Goal: Task Accomplishment & Management: Use online tool/utility

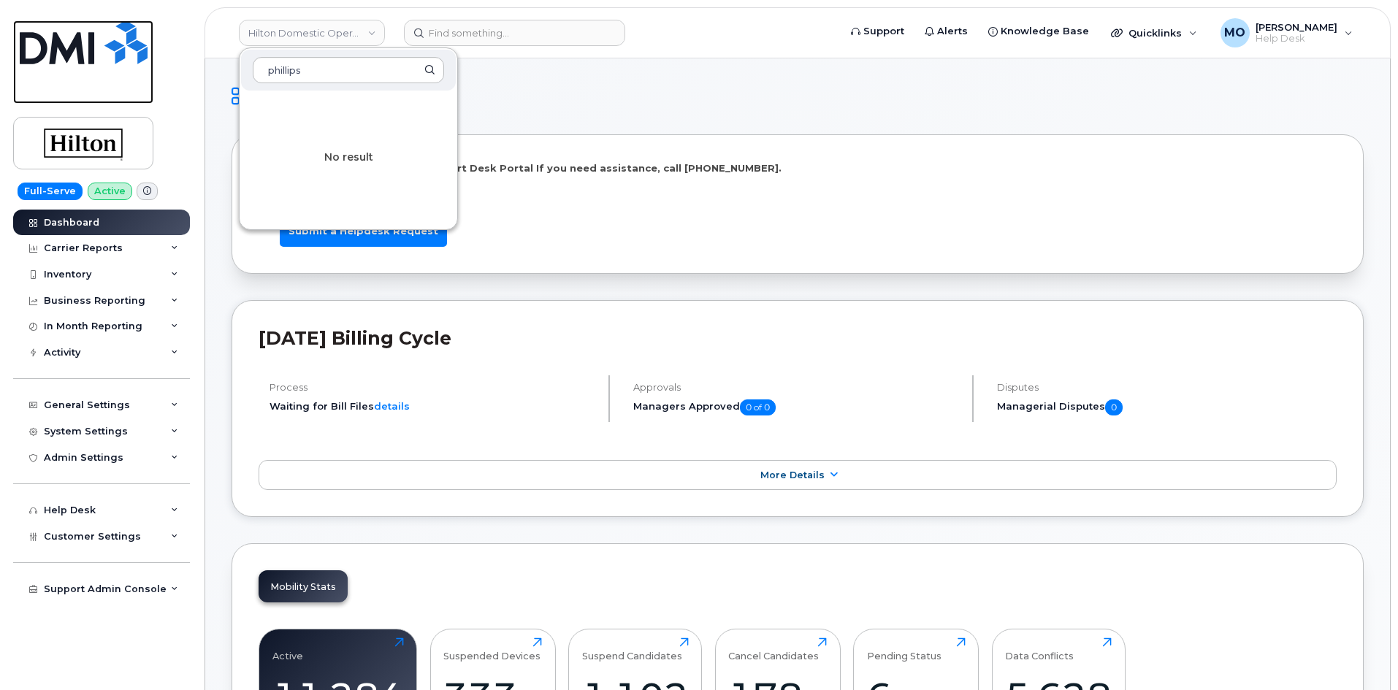
click at [64, 51] on img at bounding box center [84, 42] width 128 height 44
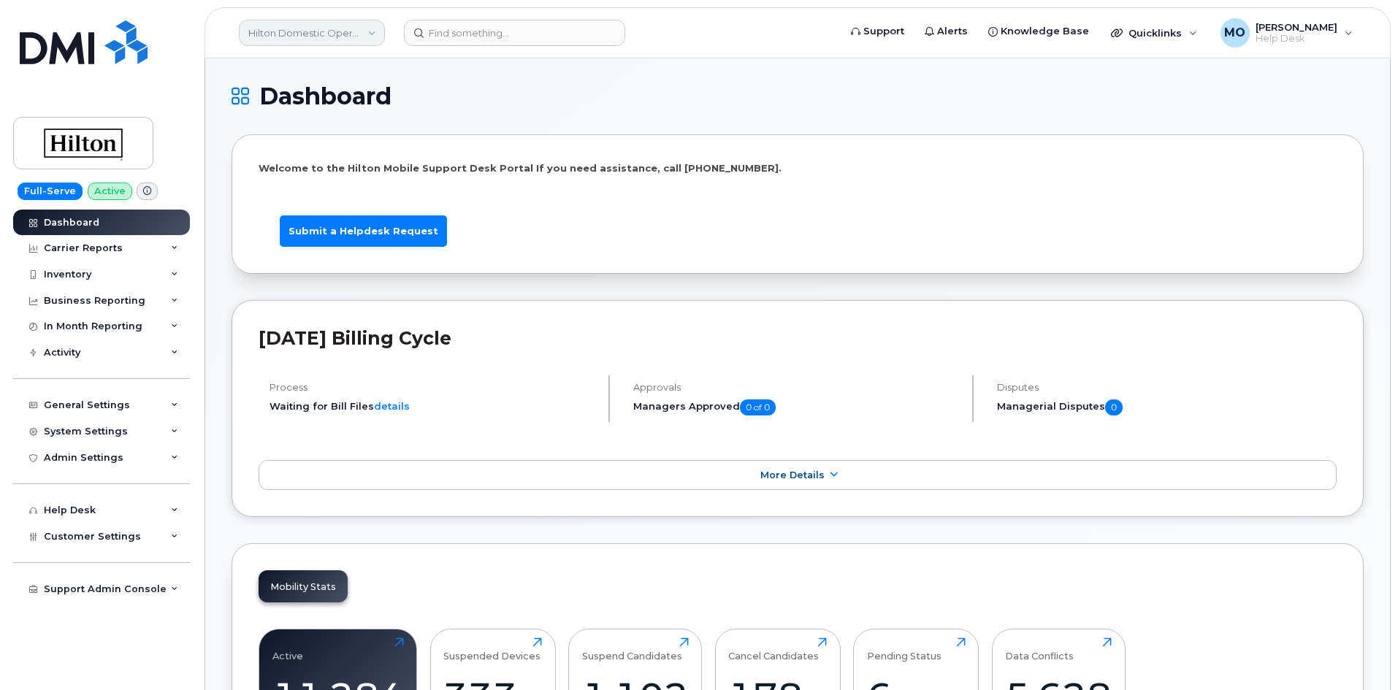
click at [321, 28] on link "Hilton Domestic Operating Company Inc" at bounding box center [312, 33] width 146 height 26
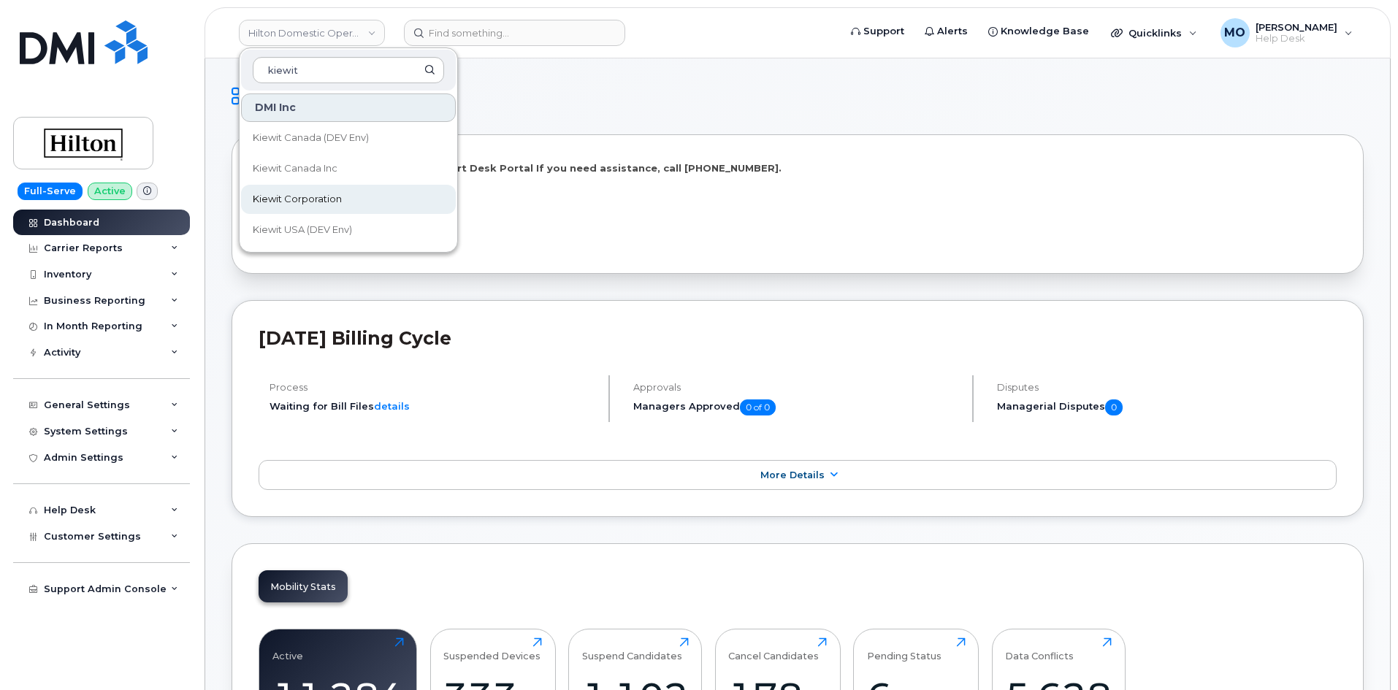
type input "kiewit"
click at [252, 199] on link "Kiewit Corporation" at bounding box center [348, 199] width 215 height 29
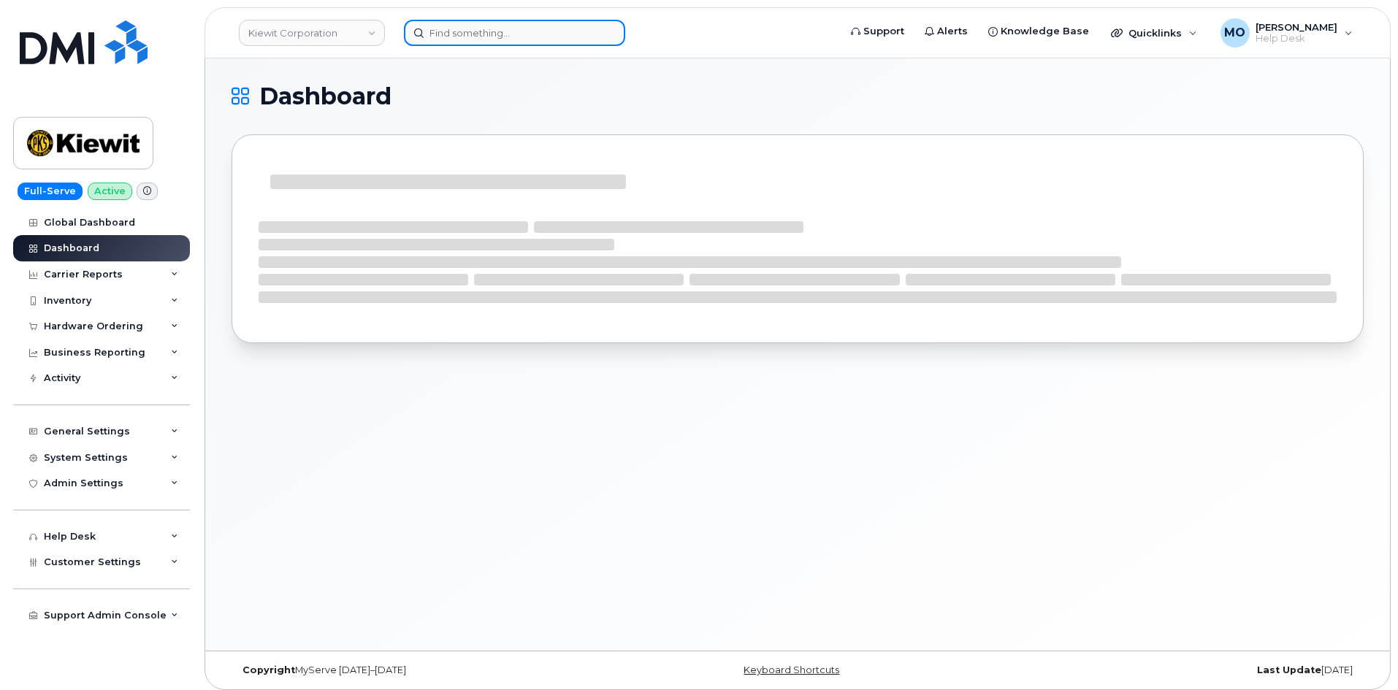
click at [473, 29] on input at bounding box center [514, 33] width 221 height 26
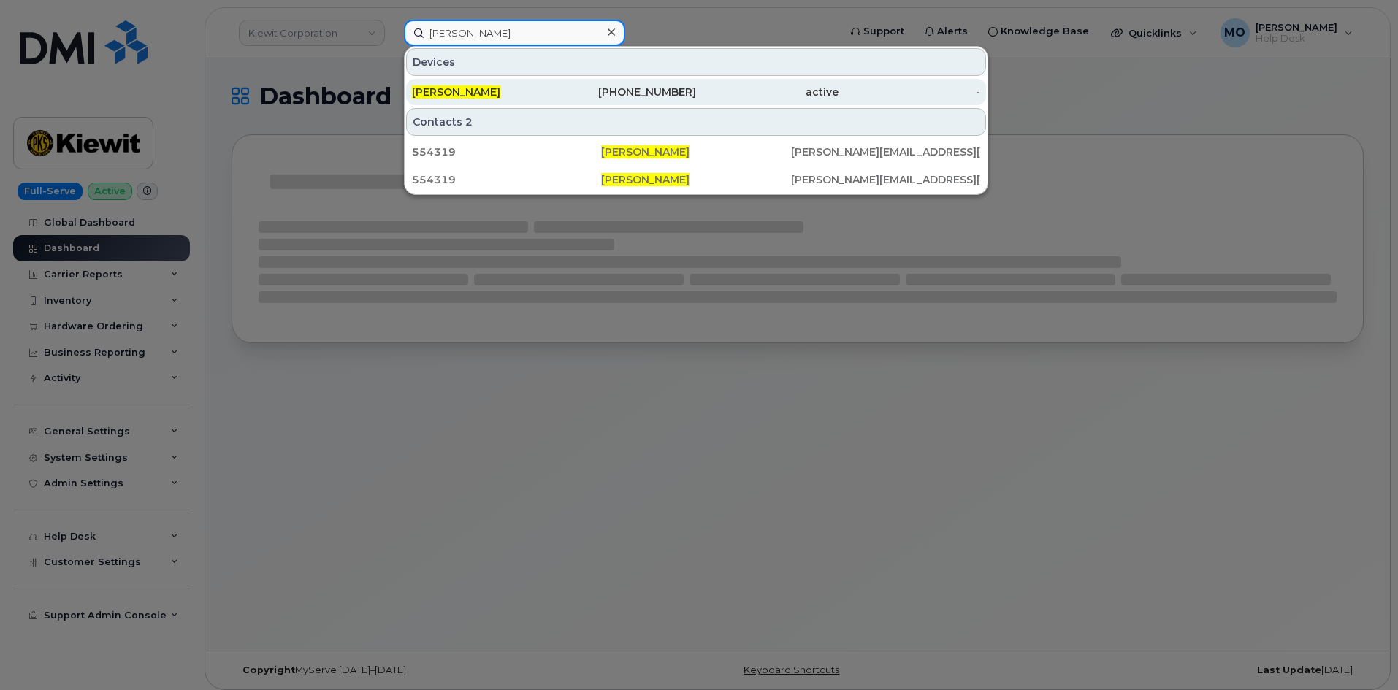
type input "Juan Coronel"
click at [677, 99] on div "737-837-0568" at bounding box center [625, 92] width 142 height 15
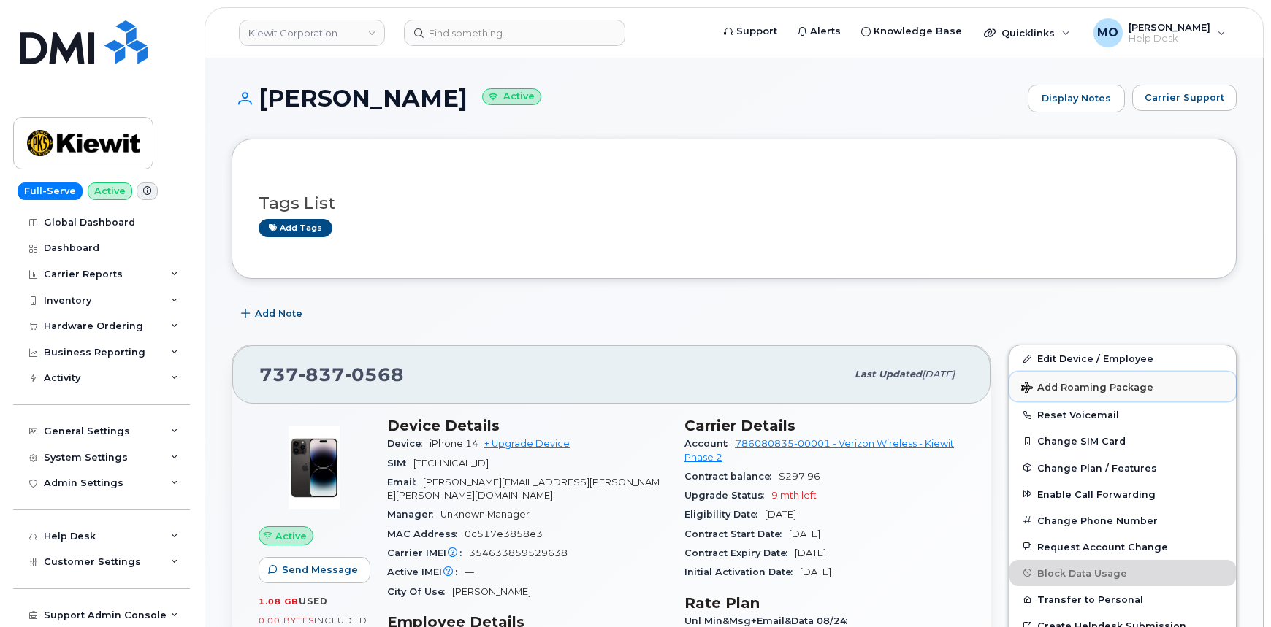
click at [1060, 394] on button "Add Roaming Package" at bounding box center [1122, 387] width 226 height 30
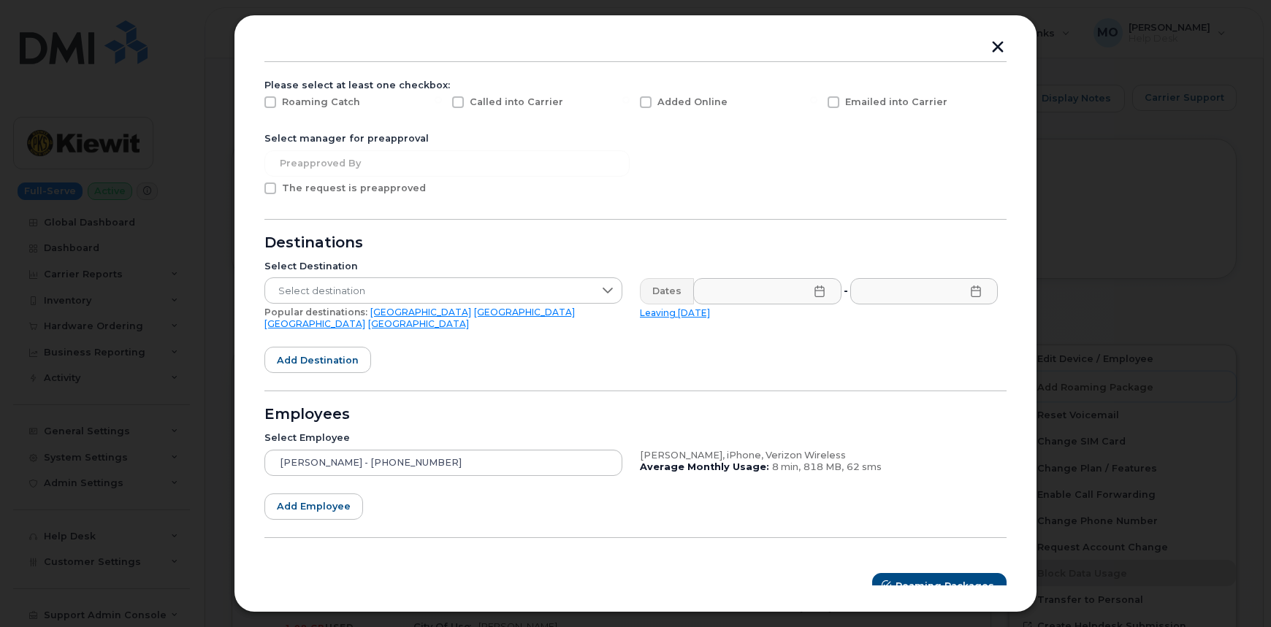
scroll to position [127, 0]
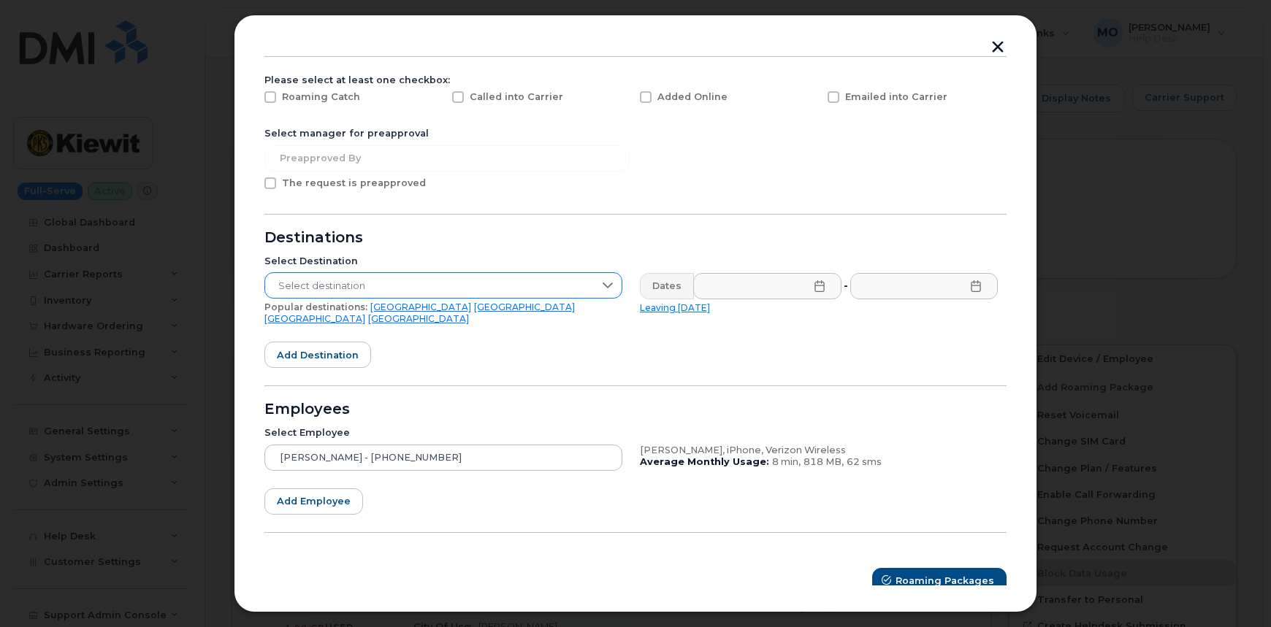
click at [348, 277] on span "Select destination" at bounding box center [429, 286] width 329 height 26
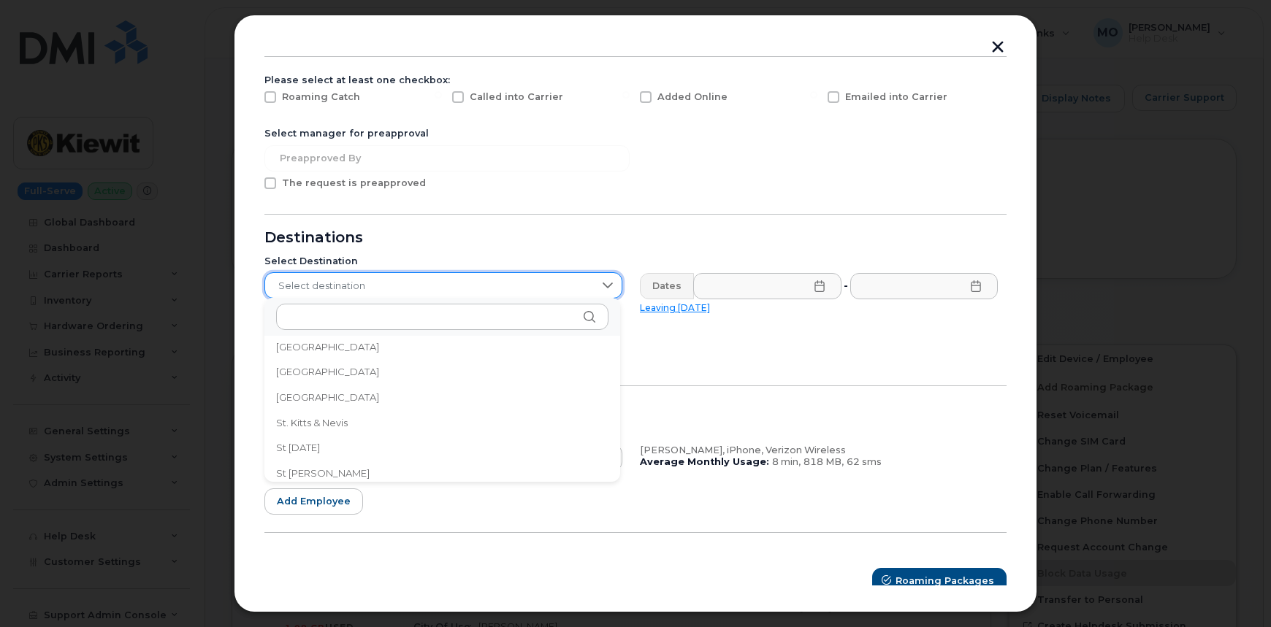
scroll to position [4181, 0]
click at [328, 440] on li "Spain" at bounding box center [442, 439] width 356 height 26
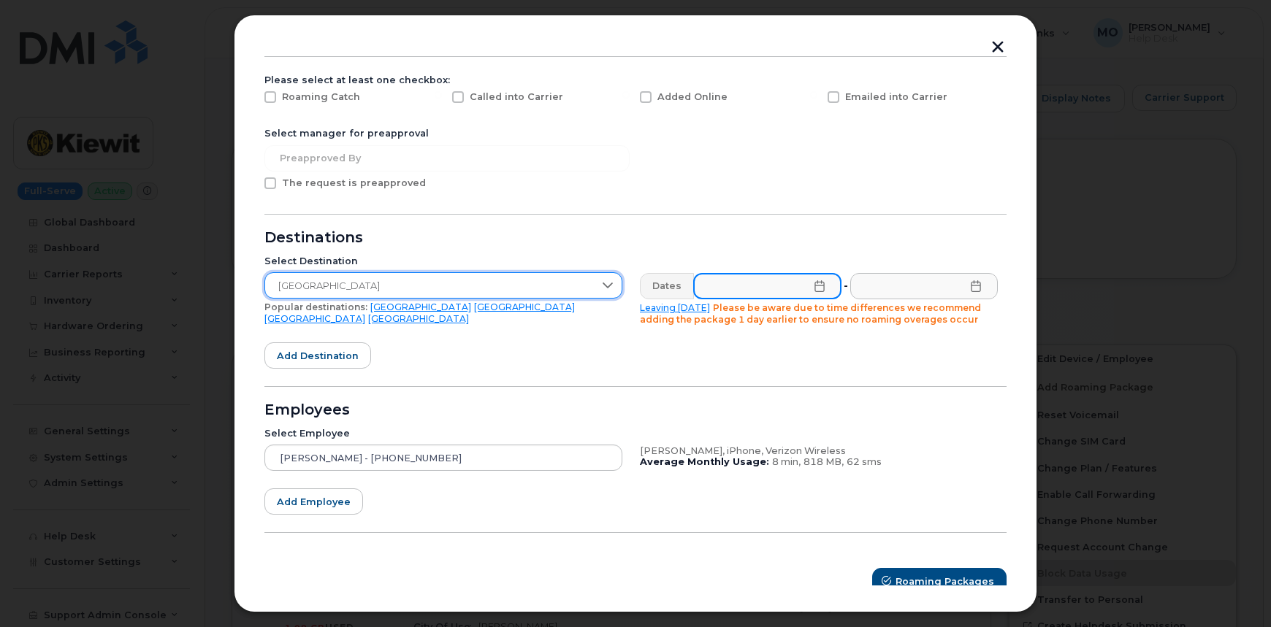
click at [773, 290] on input "text" at bounding box center [767, 286] width 148 height 26
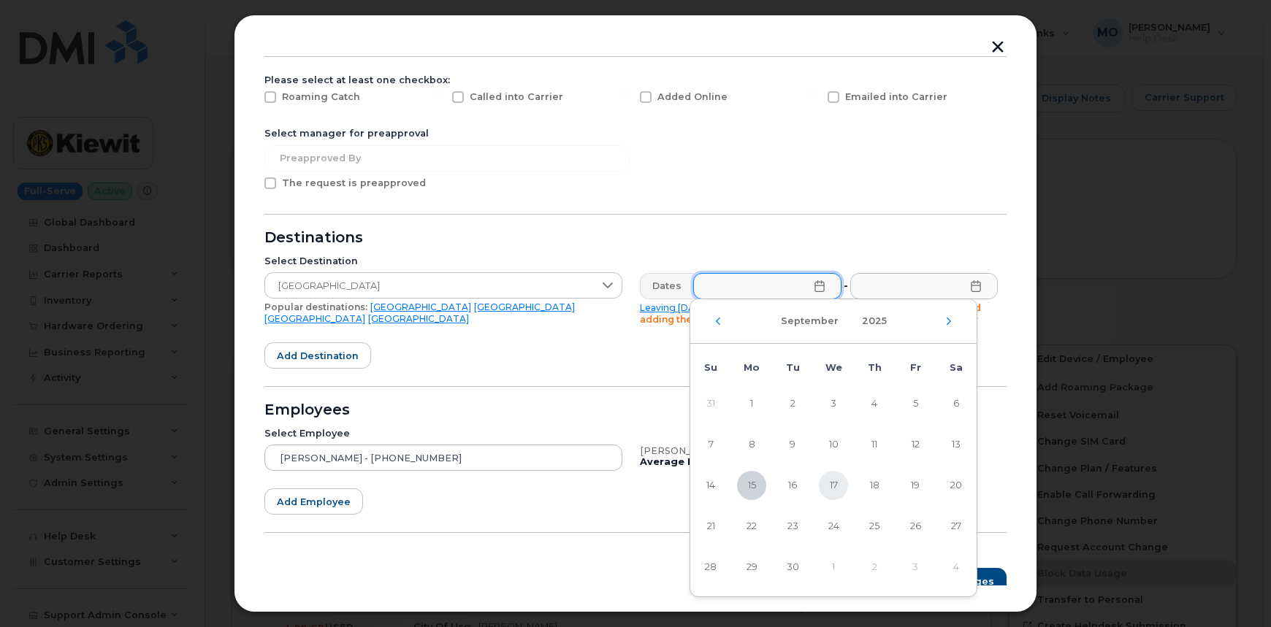
click at [826, 483] on span "17" at bounding box center [833, 485] width 29 height 29
type input "09/17/2025"
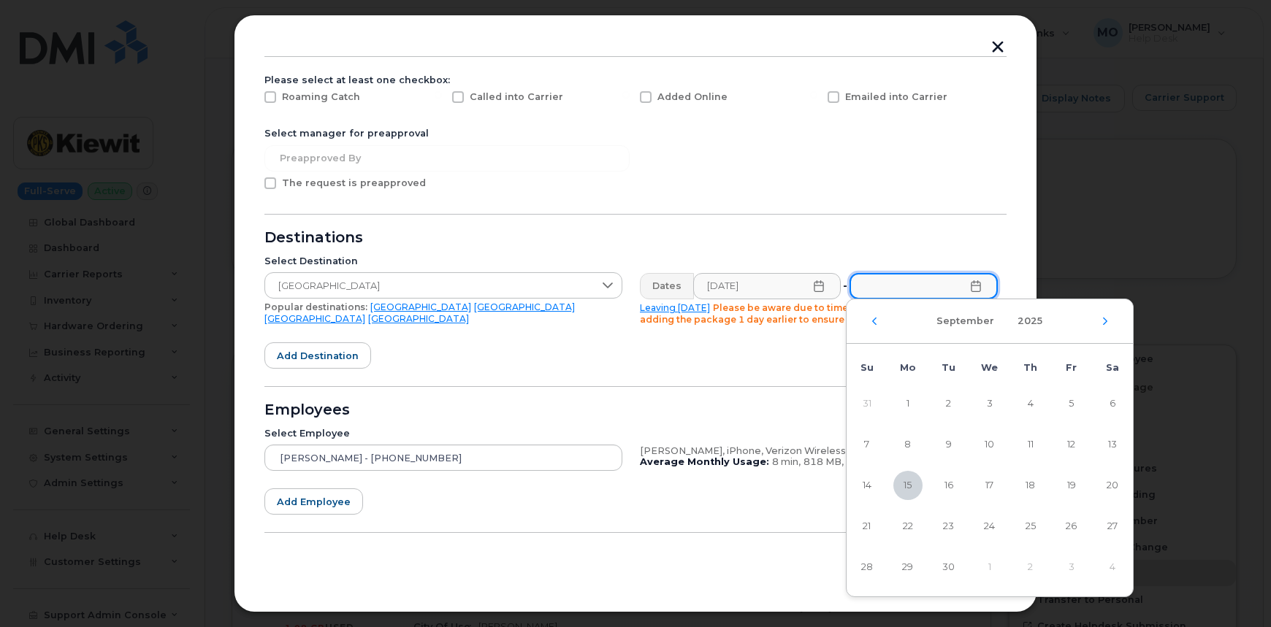
click at [882, 292] on input "text" at bounding box center [923, 286] width 148 height 26
click at [1100, 321] on div "September 2025" at bounding box center [989, 321] width 286 height 45
click at [1101, 321] on icon "Next Month" at bounding box center [1104, 321] width 9 height 12
click at [1113, 400] on span "4" at bounding box center [1112, 403] width 29 height 29
type input "10/04/2025"
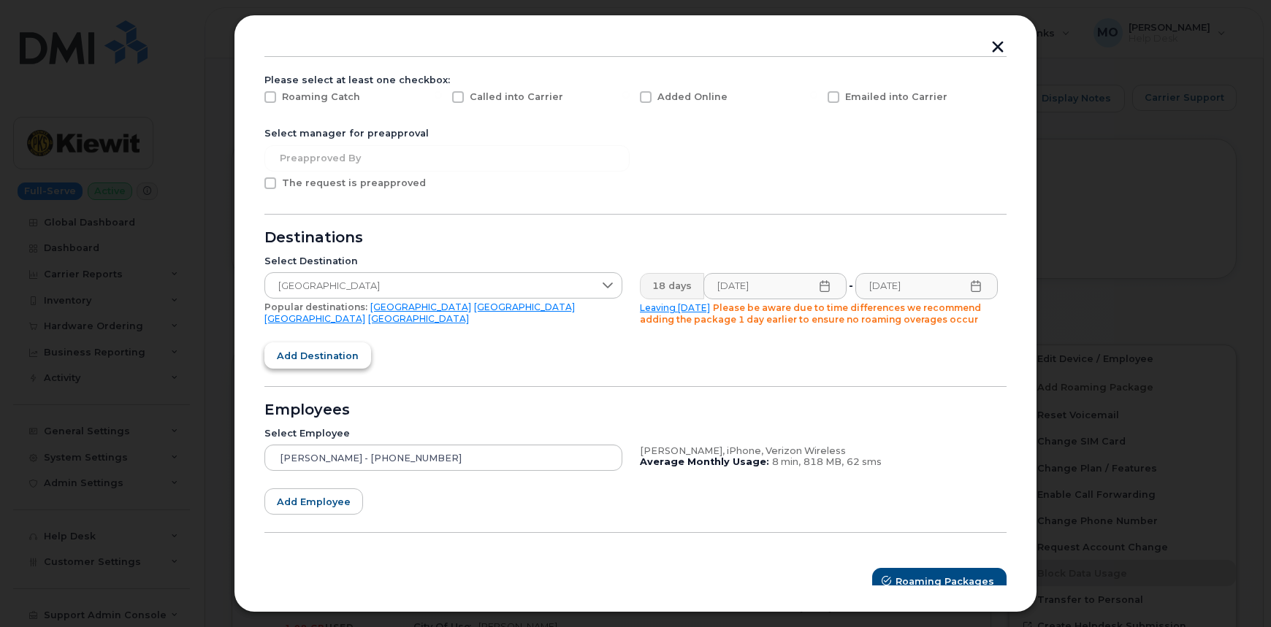
click at [346, 359] on span "Add destination" at bounding box center [318, 356] width 82 height 14
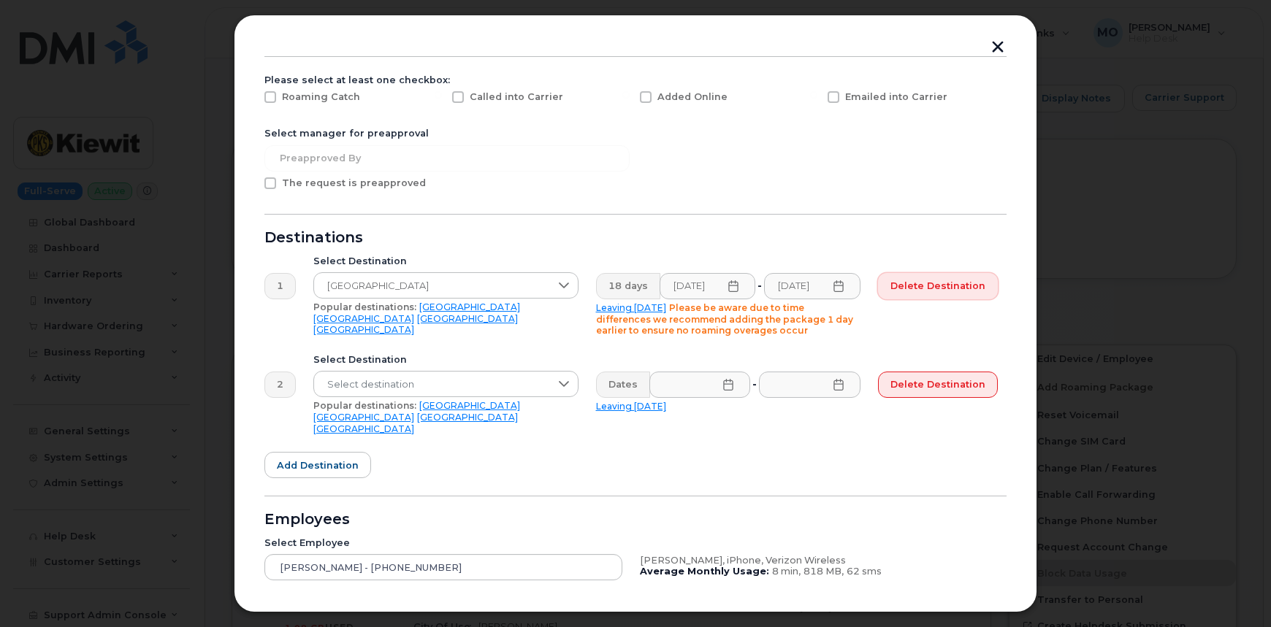
click at [920, 295] on button "Delete destination" at bounding box center [938, 286] width 120 height 26
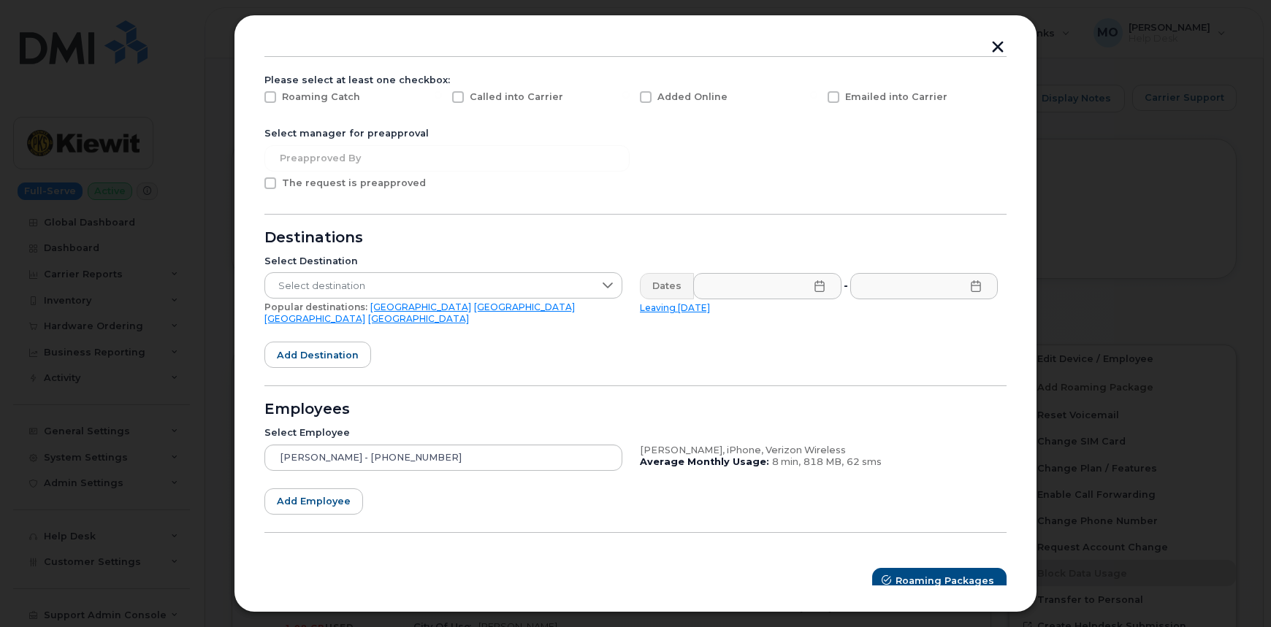
click at [990, 47] on button "button" at bounding box center [998, 48] width 22 height 15
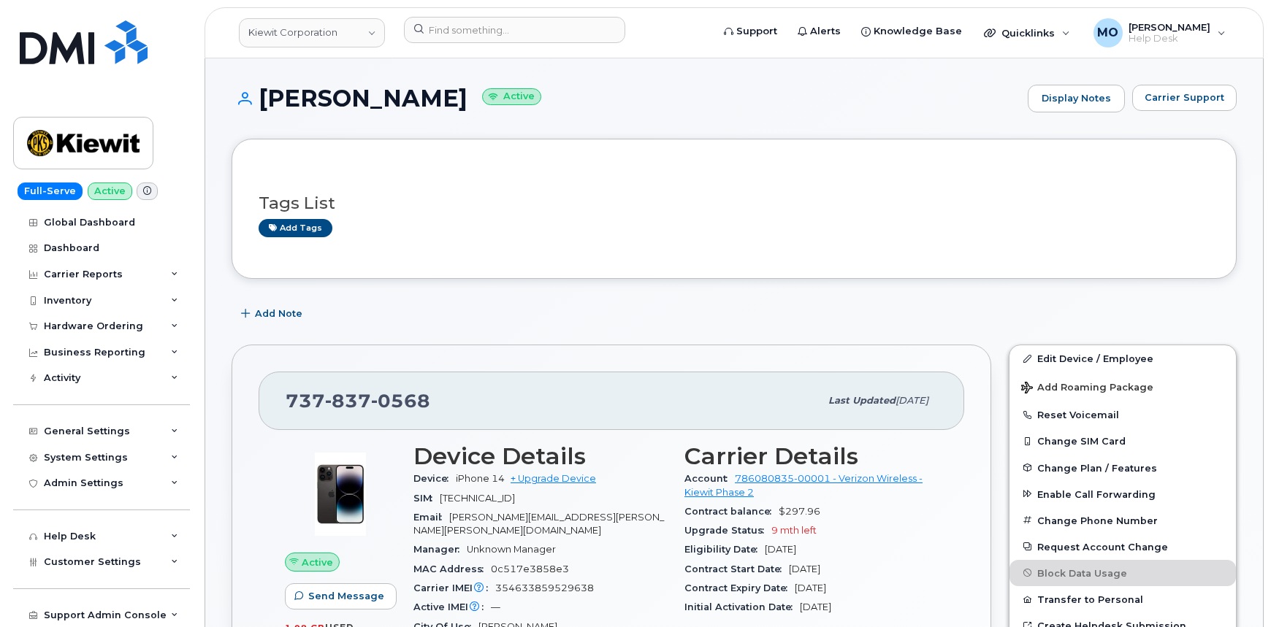
scroll to position [132, 0]
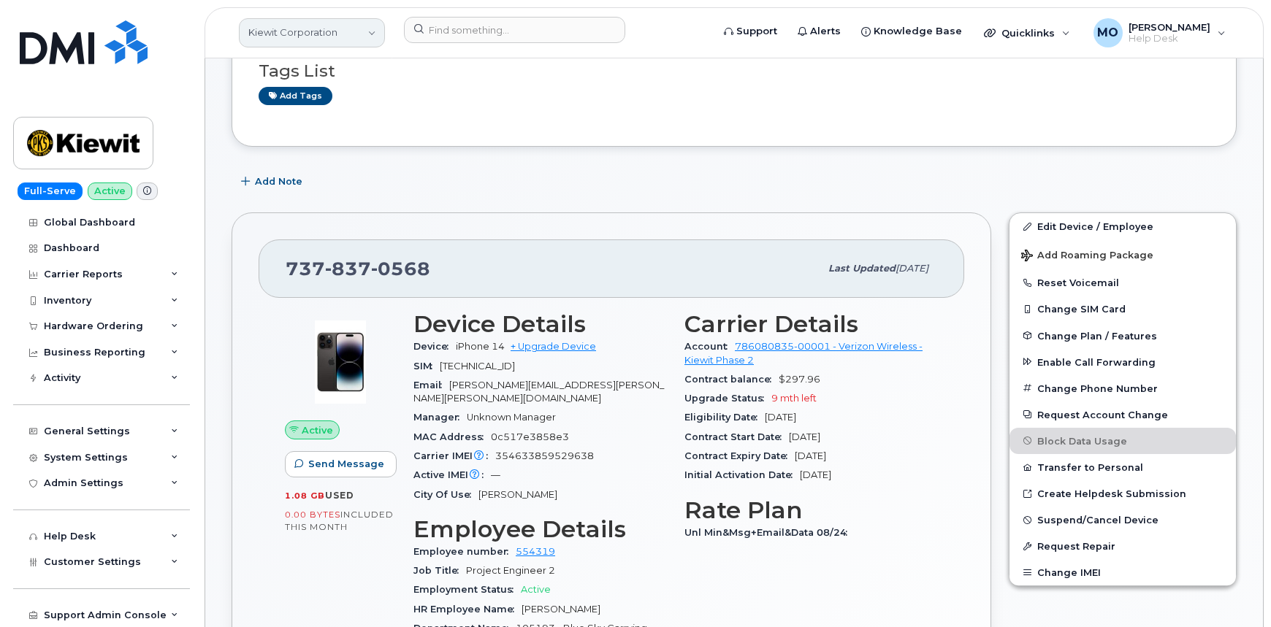
click at [314, 30] on link "Kiewit Corporation" at bounding box center [312, 32] width 146 height 29
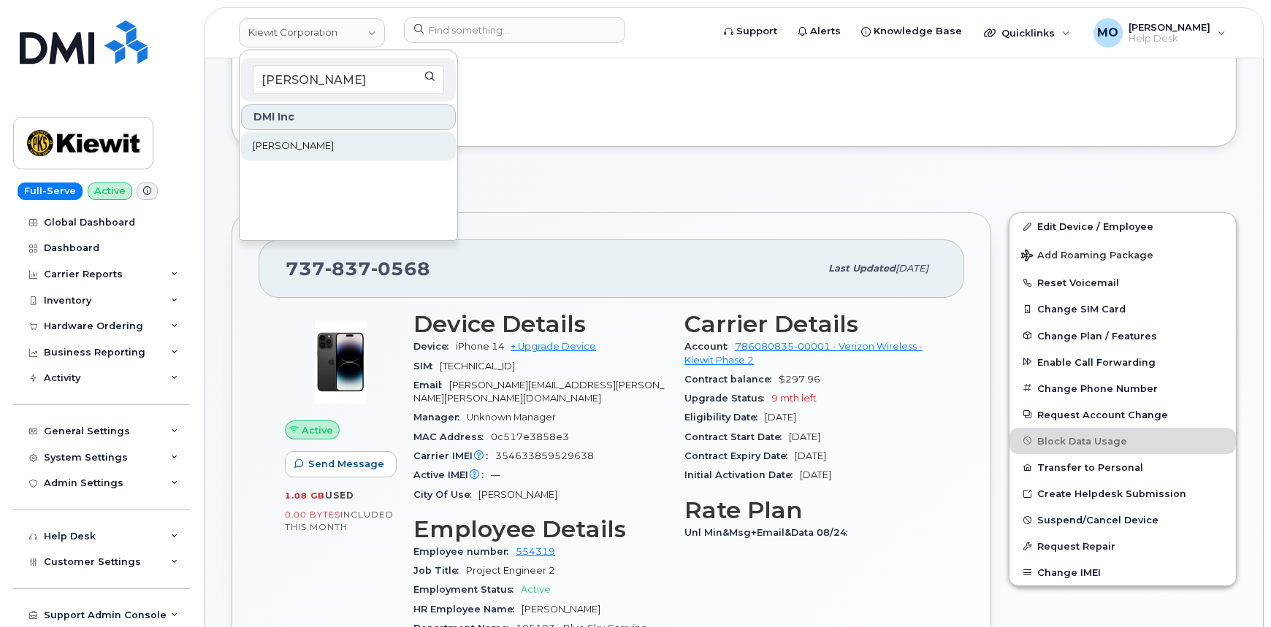
type input "[PERSON_NAME]"
click at [371, 156] on link "[PERSON_NAME]" at bounding box center [348, 145] width 215 height 29
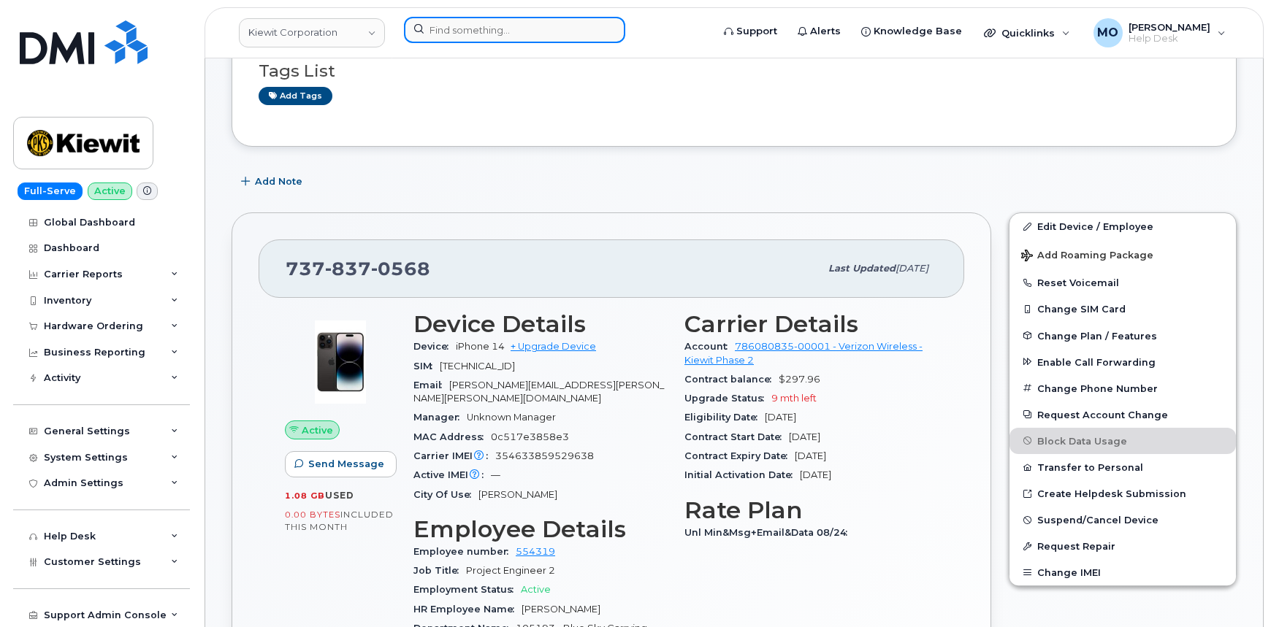
click at [526, 33] on input at bounding box center [514, 30] width 221 height 26
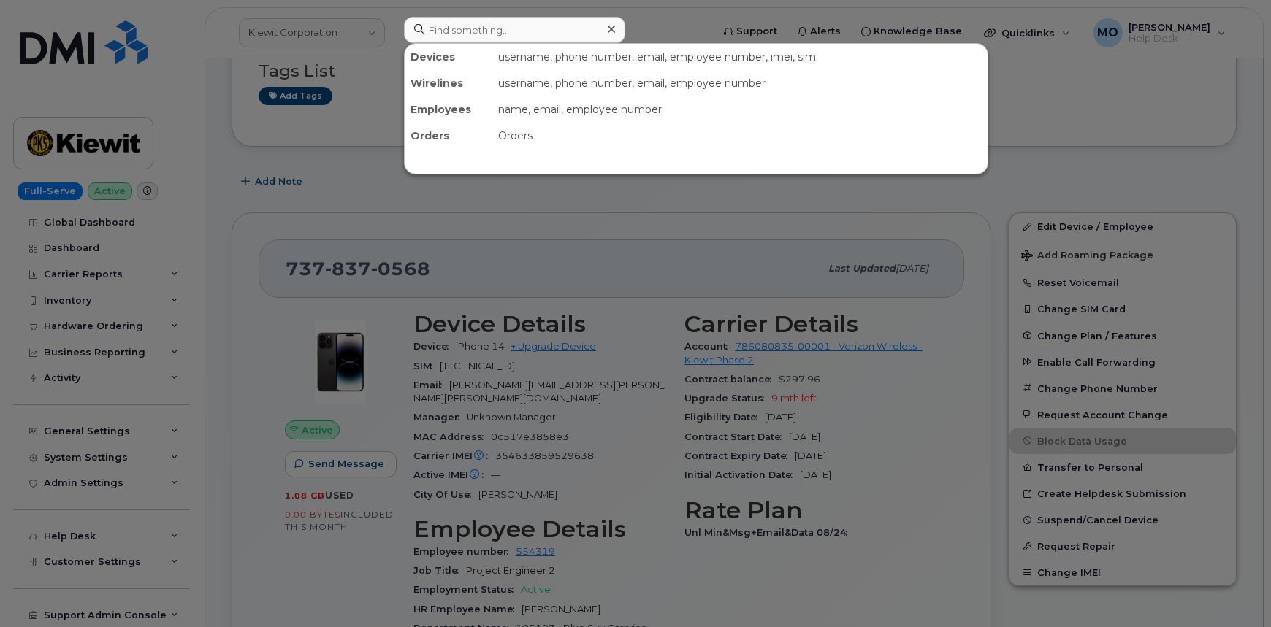
click at [432, 251] on div at bounding box center [635, 313] width 1271 height 627
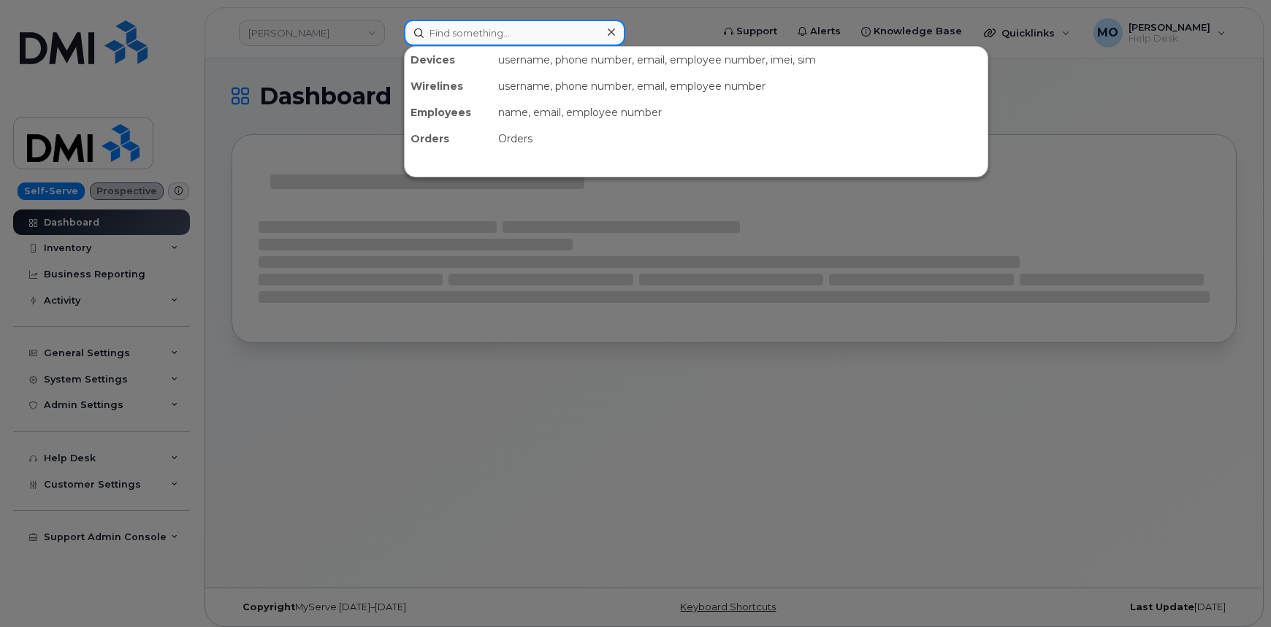
click at [438, 36] on input at bounding box center [514, 33] width 221 height 26
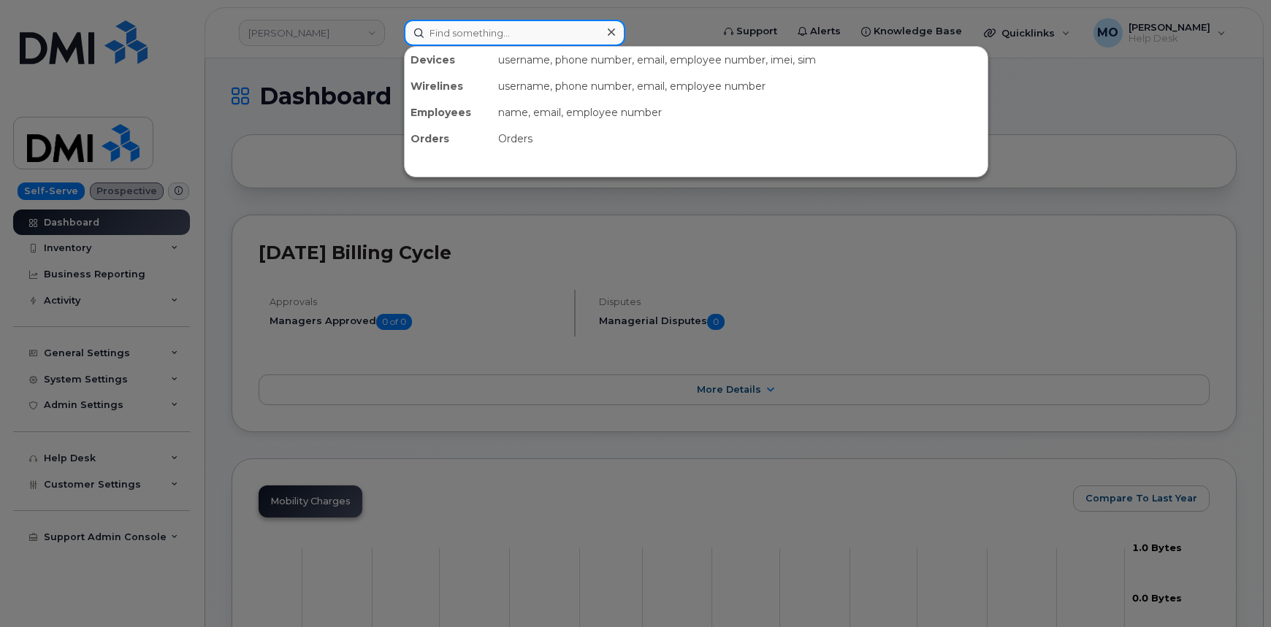
paste input "7192463649"
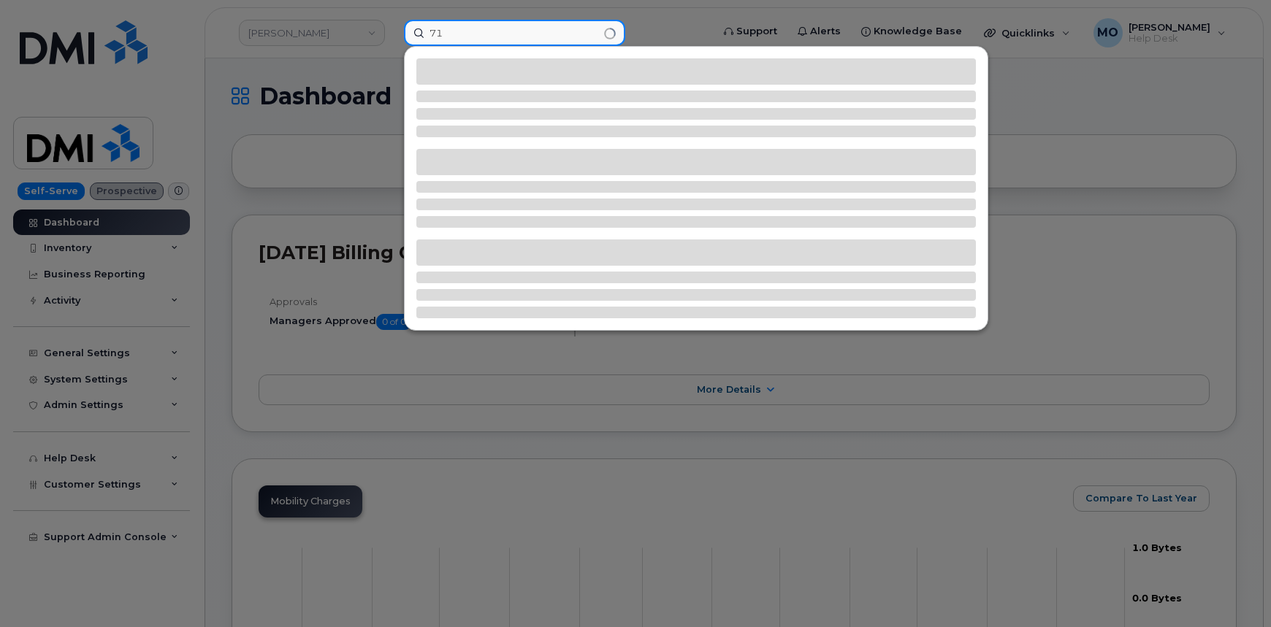
type input "7"
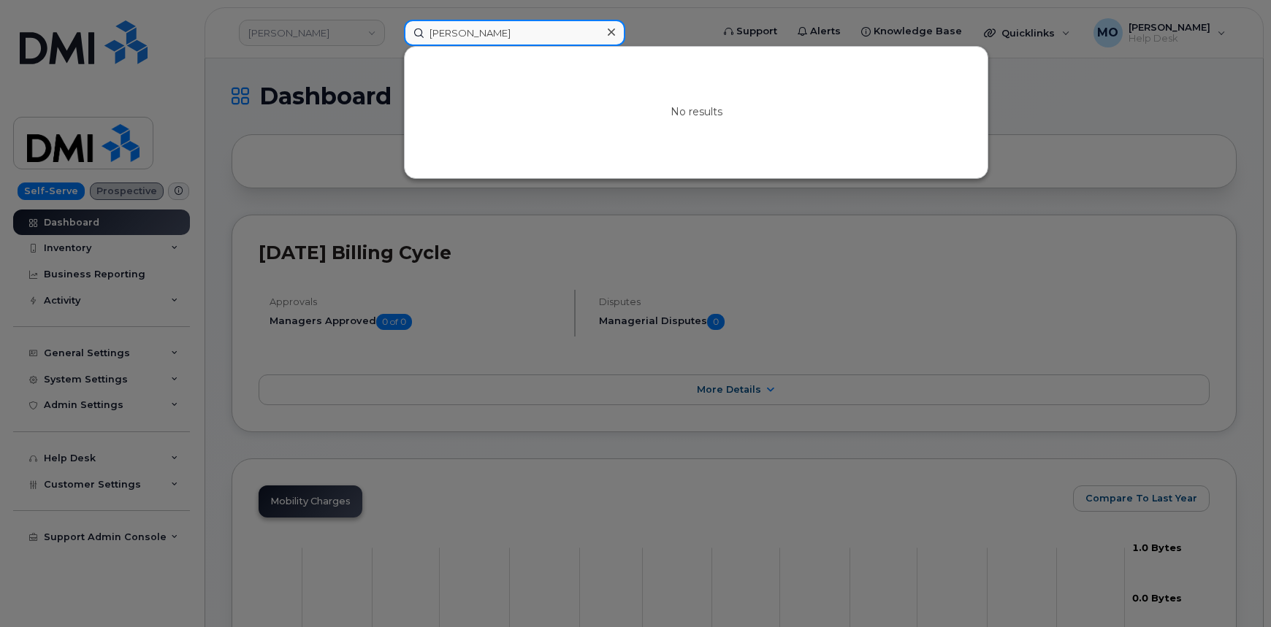
type input "Lisa Eastman"
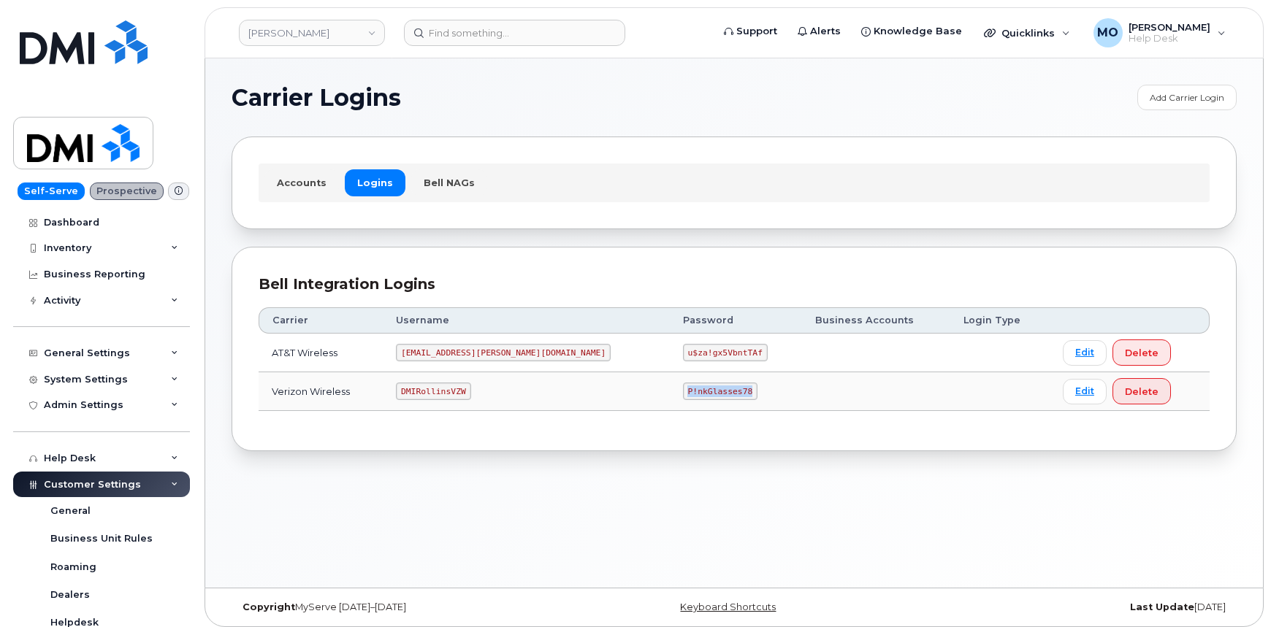
drag, startPoint x: 667, startPoint y: 388, endPoint x: 600, endPoint y: 396, distance: 67.7
click at [670, 396] on td "P!nkGlasses78" at bounding box center [736, 391] width 132 height 39
copy code "P!nkGlasses78"
